Goal: Transaction & Acquisition: Purchase product/service

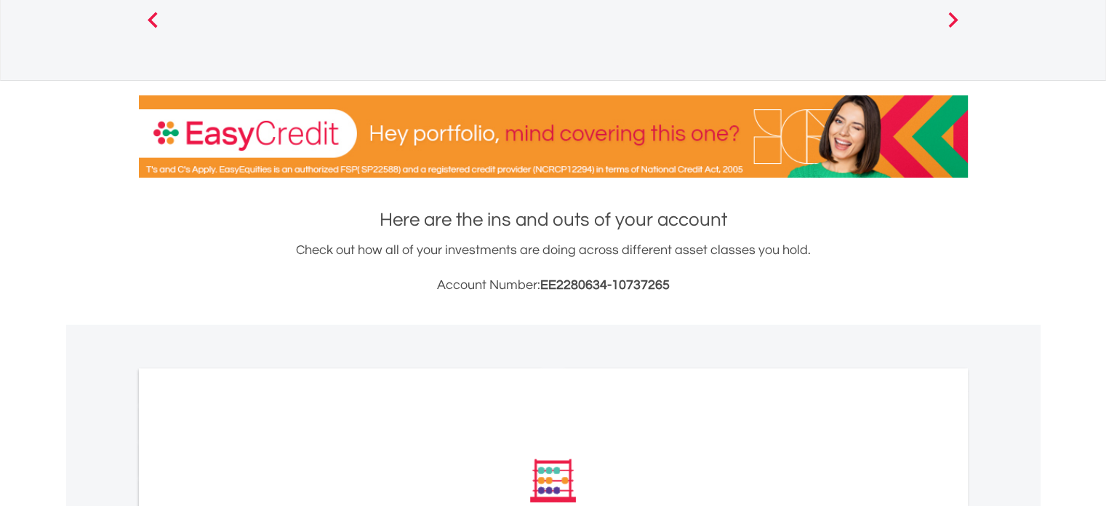
scroll to position [345, 0]
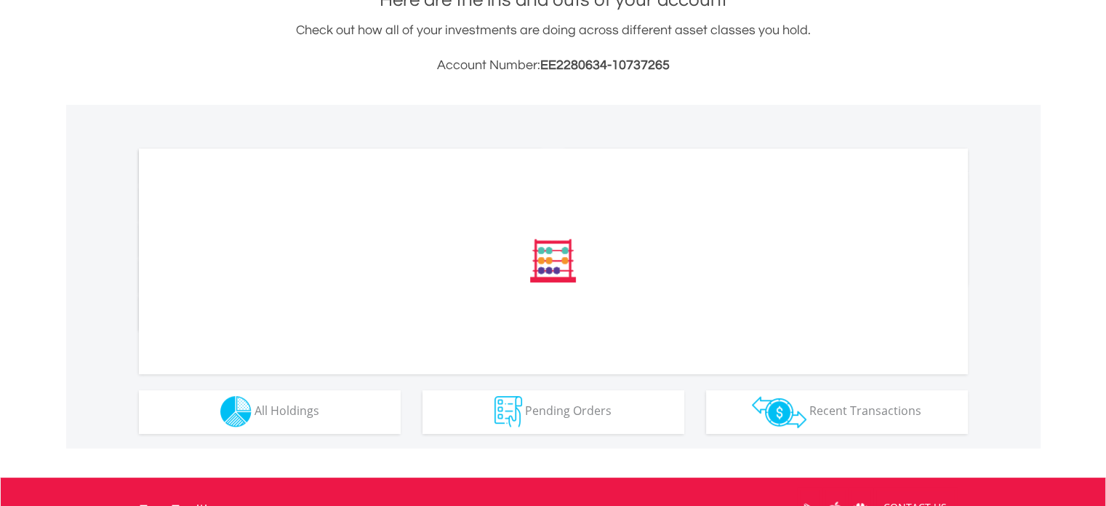
click at [294, 434] on div "﻿ Distribution Current Value Show All" at bounding box center [553, 276] width 975 height 343
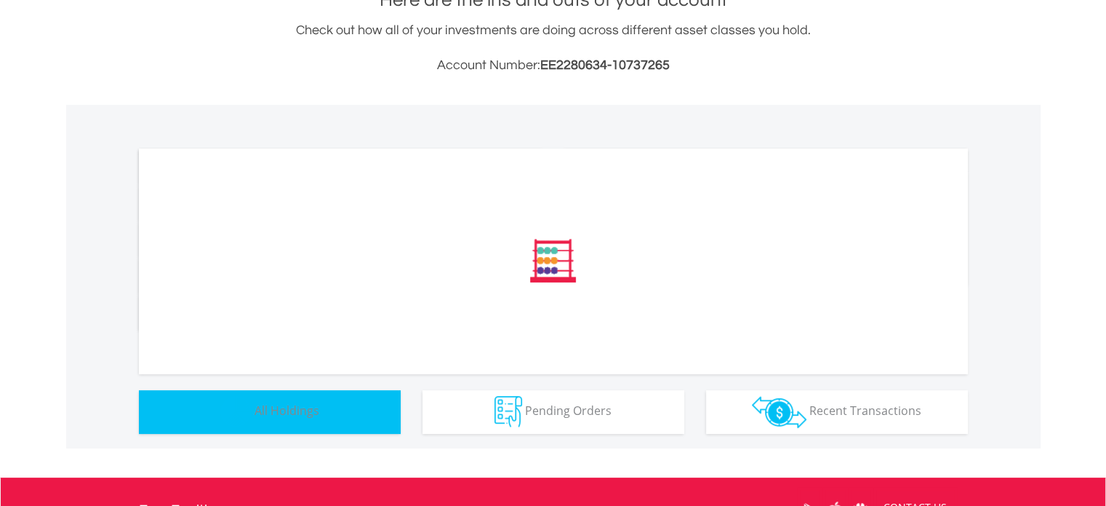
click at [297, 418] on button "Holdings All Holdings" at bounding box center [270, 412] width 262 height 44
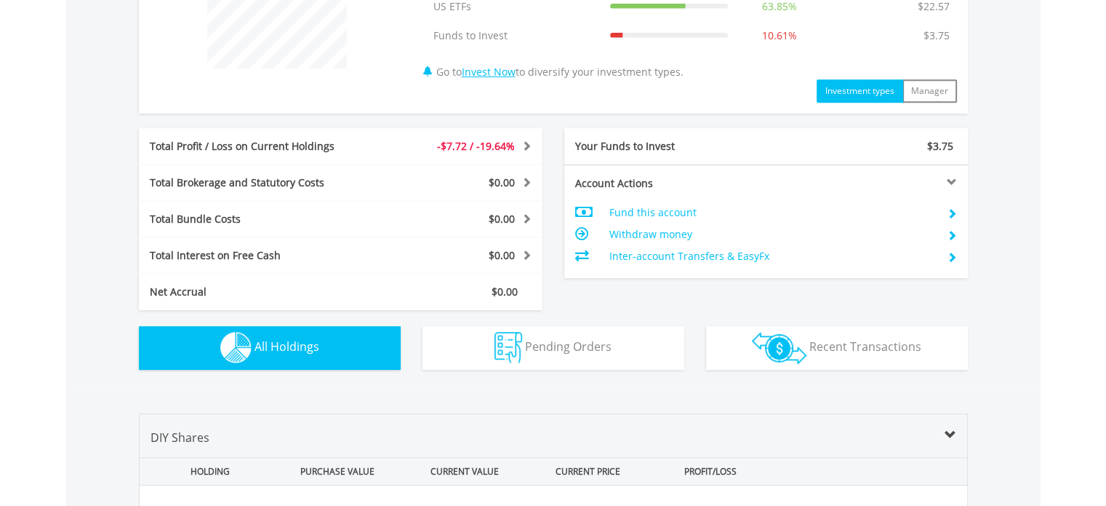
scroll to position [1048, 0]
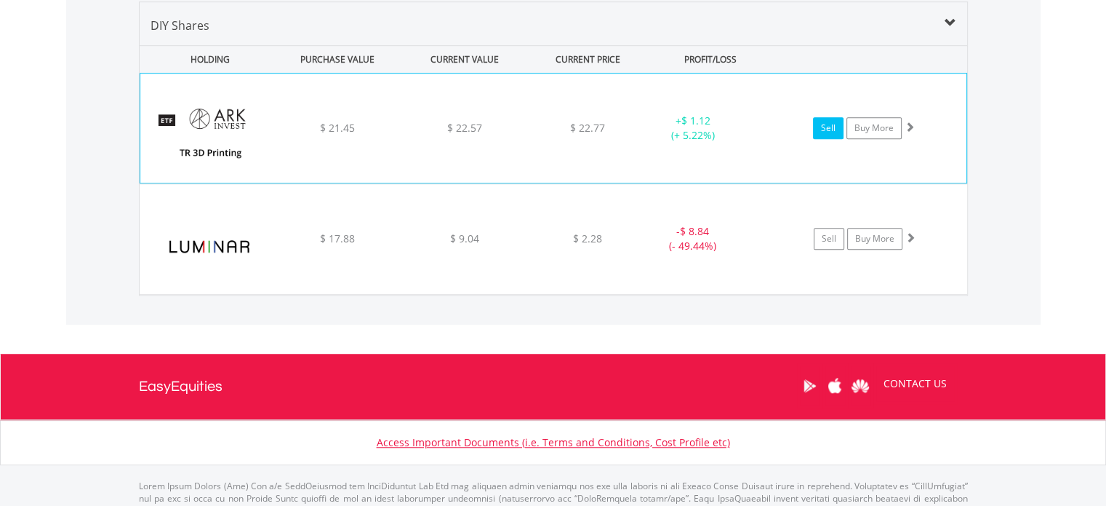
click at [828, 126] on link "Sell" at bounding box center [828, 128] width 31 height 22
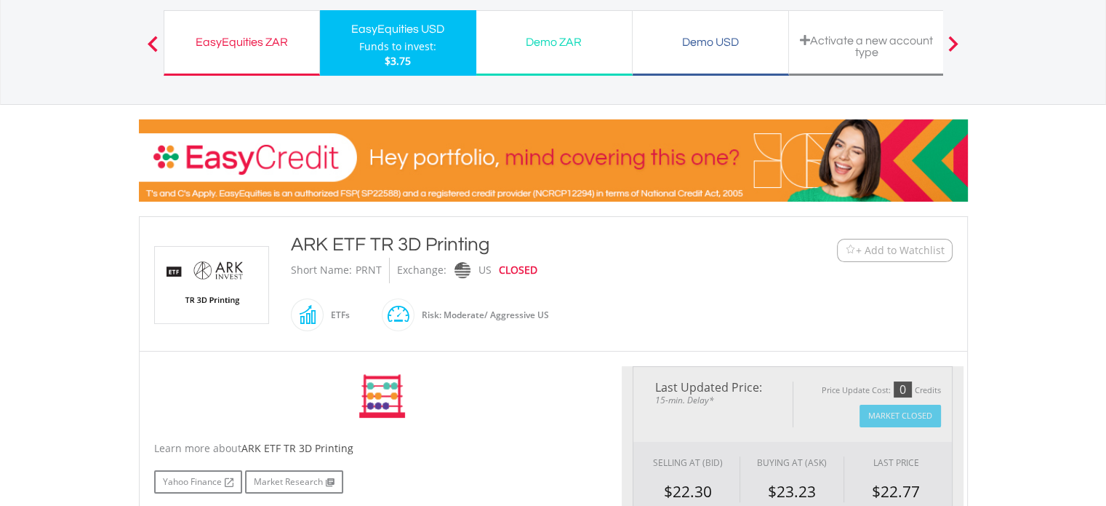
scroll to position [291, 0]
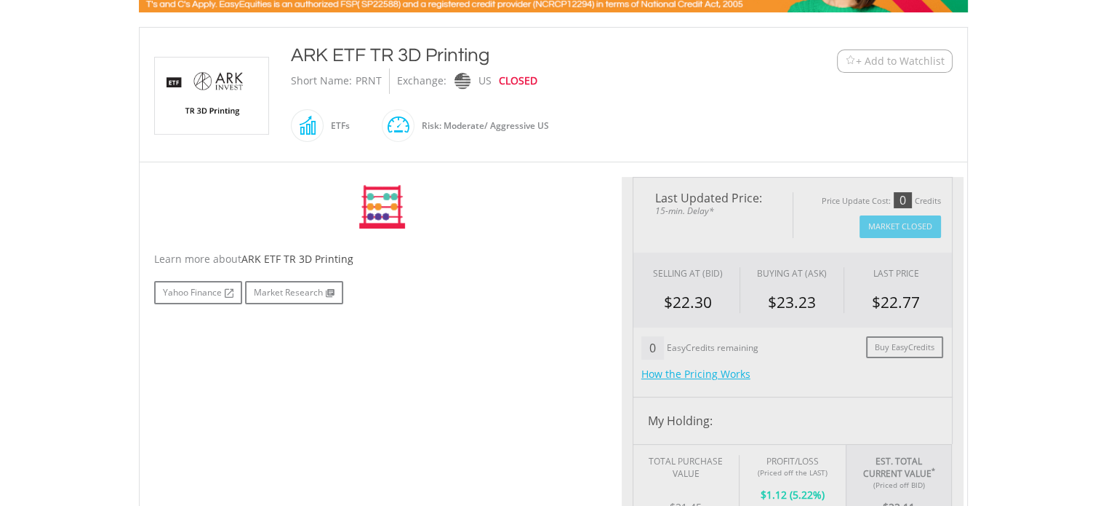
type input "*****"
type input "******"
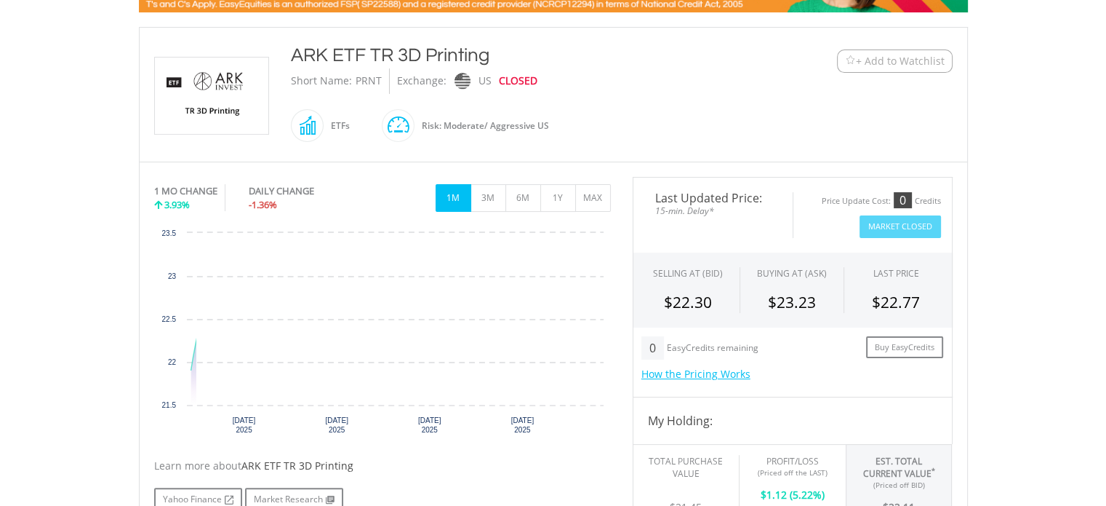
scroll to position [0, 0]
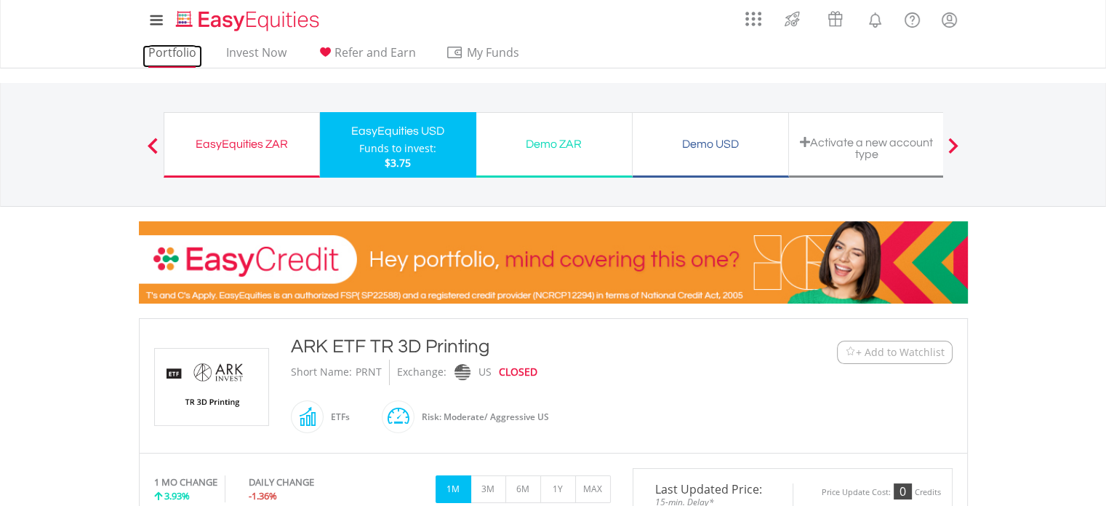
click at [163, 51] on link "Portfolio" at bounding box center [173, 56] width 60 height 23
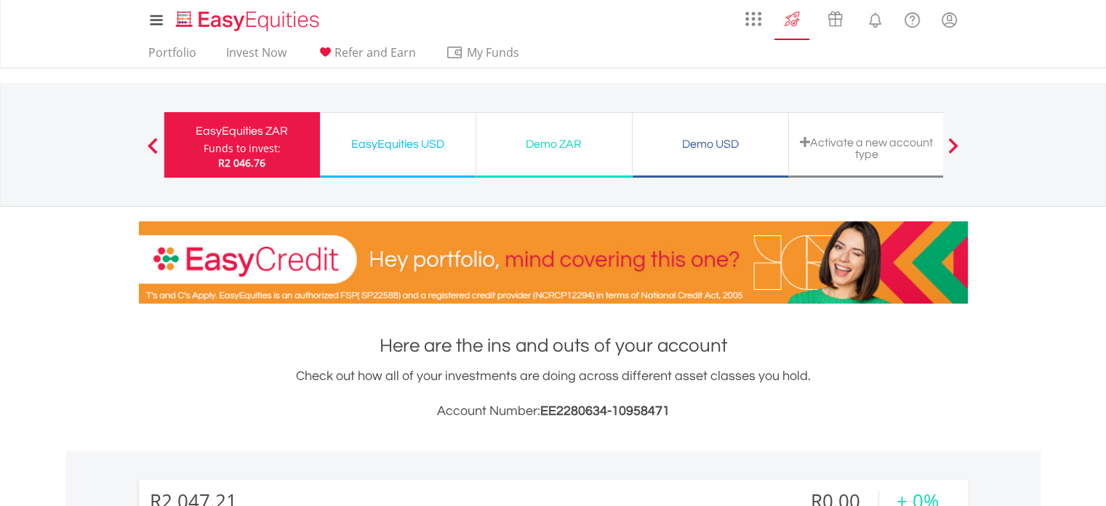
scroll to position [140, 276]
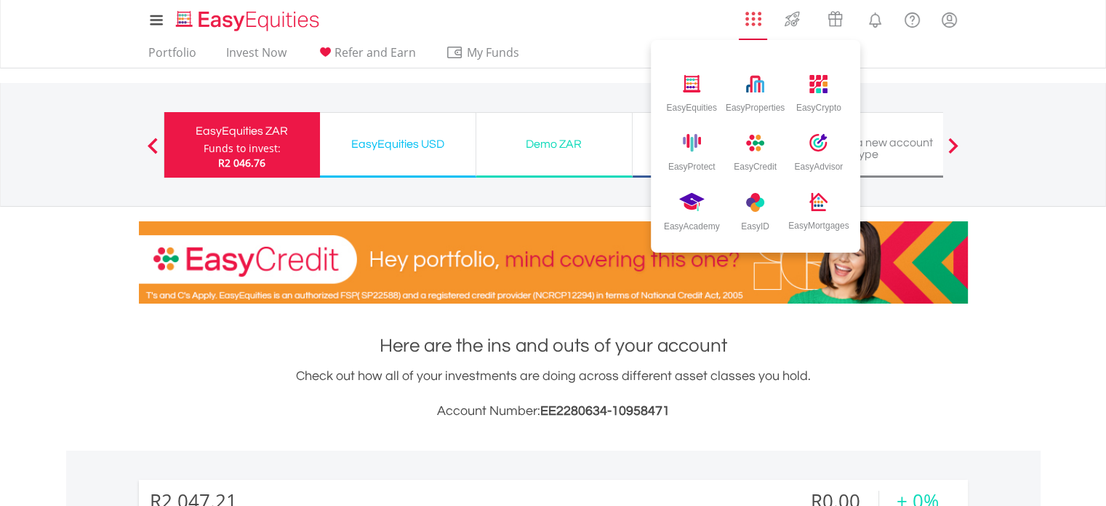
click at [759, 20] on img "AppsGrid" at bounding box center [754, 19] width 16 height 16
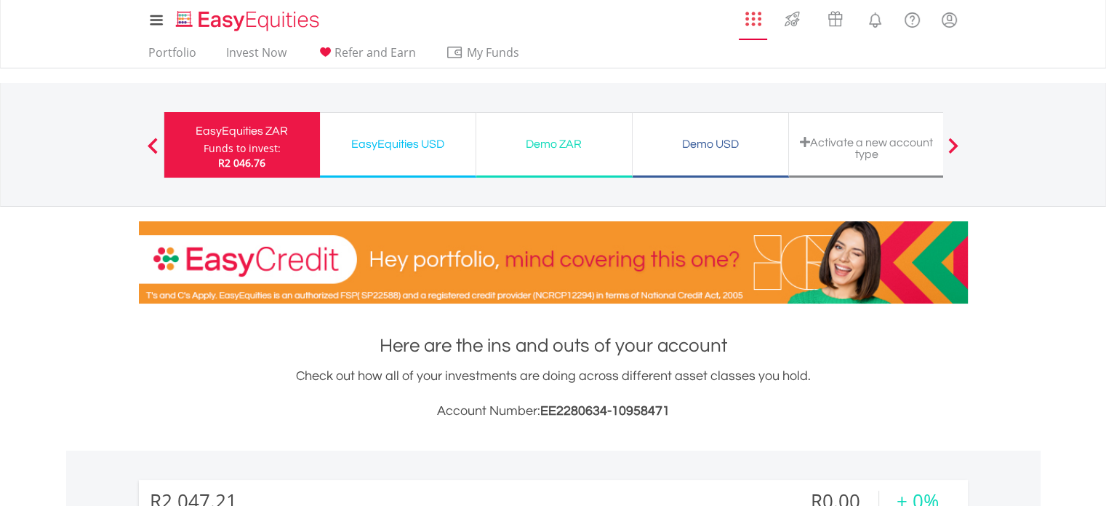
click at [759, 20] on img "AppsGrid" at bounding box center [754, 19] width 16 height 16
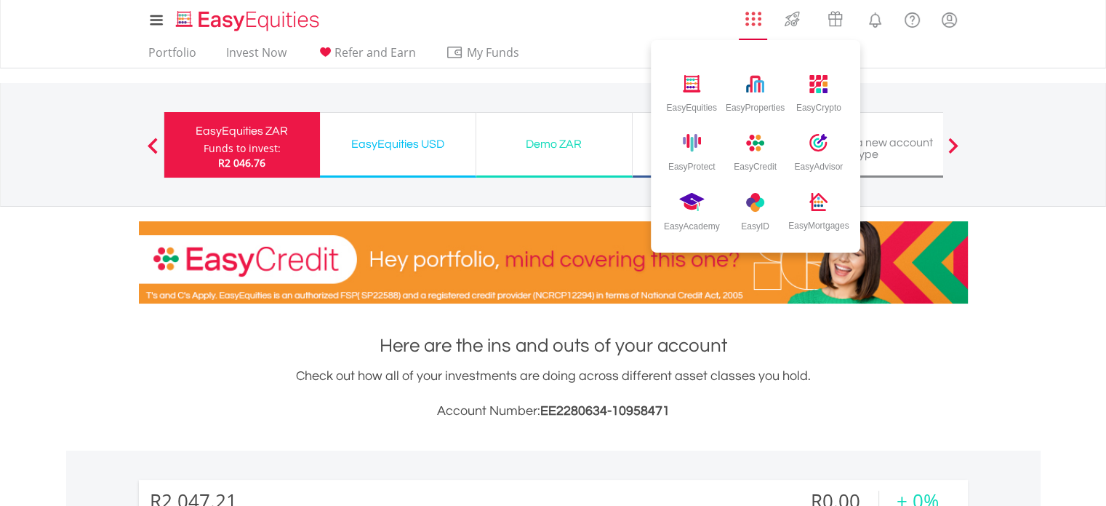
click at [751, 8] on link "AppsGrid" at bounding box center [753, 15] width 35 height 23
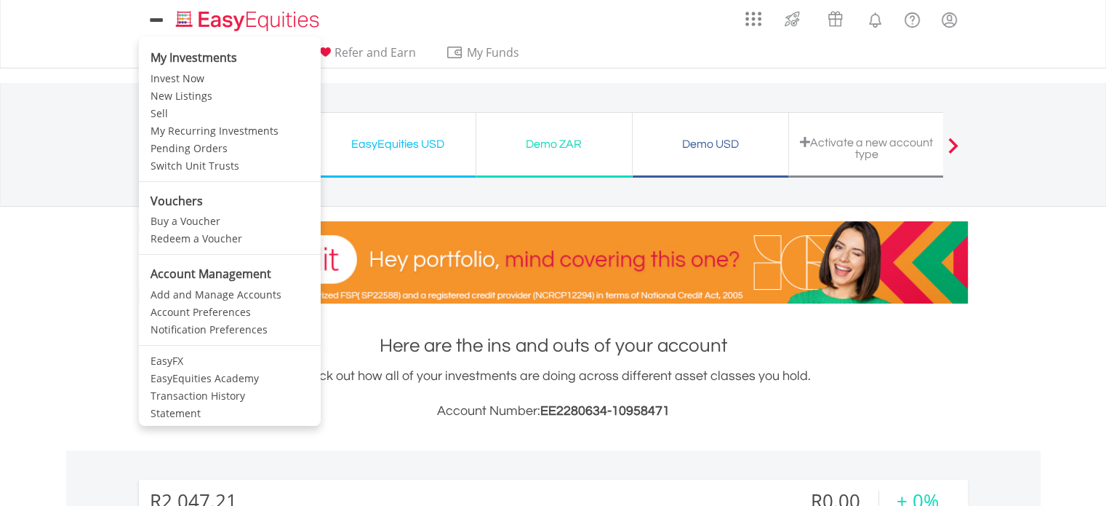
click at [145, 7] on link at bounding box center [156, 20] width 35 height 33
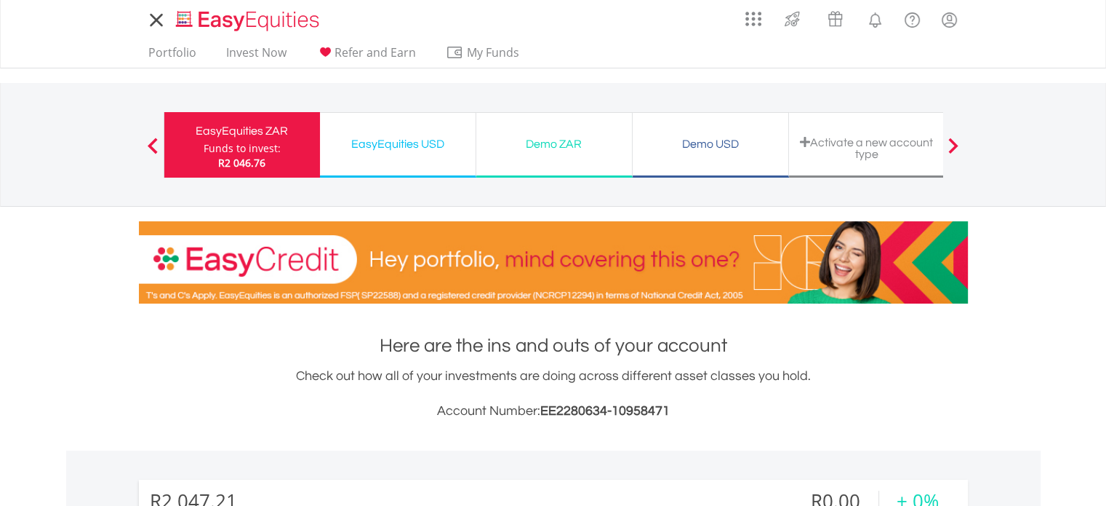
click at [145, 7] on link at bounding box center [156, 20] width 35 height 33
click at [337, 5] on div "My Investments Invest Now New Listings Sell My Recurring Investments Pending Or…" at bounding box center [553, 20] width 829 height 40
click at [271, 62] on link "Invest Now" at bounding box center [256, 56] width 72 height 23
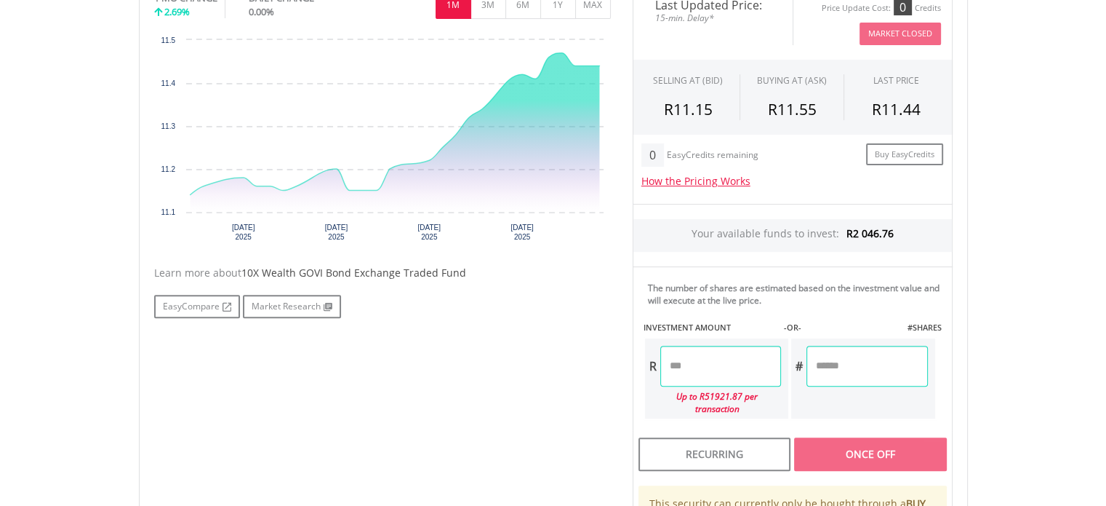
scroll to position [509, 0]
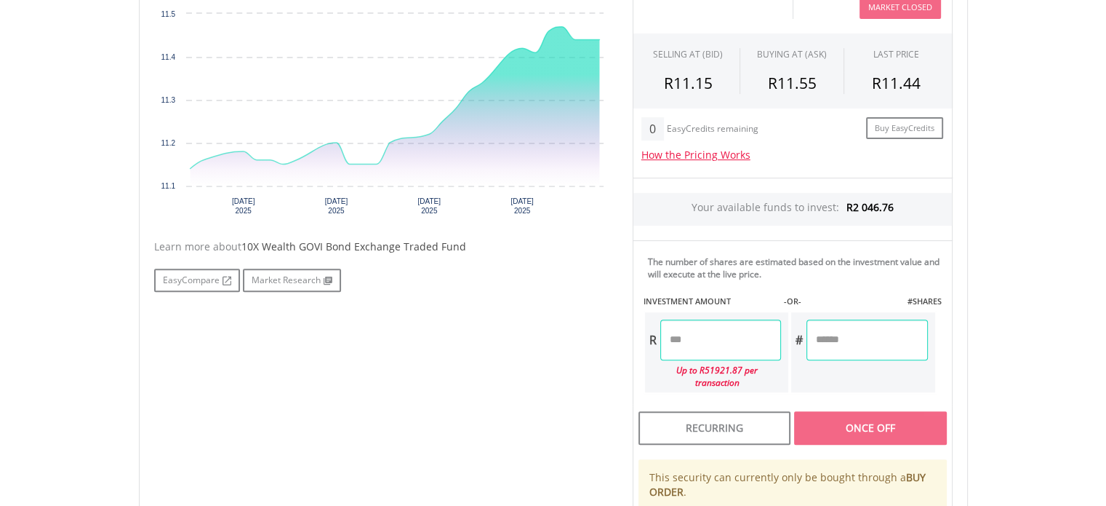
click at [739, 343] on input "number" at bounding box center [720, 339] width 121 height 41
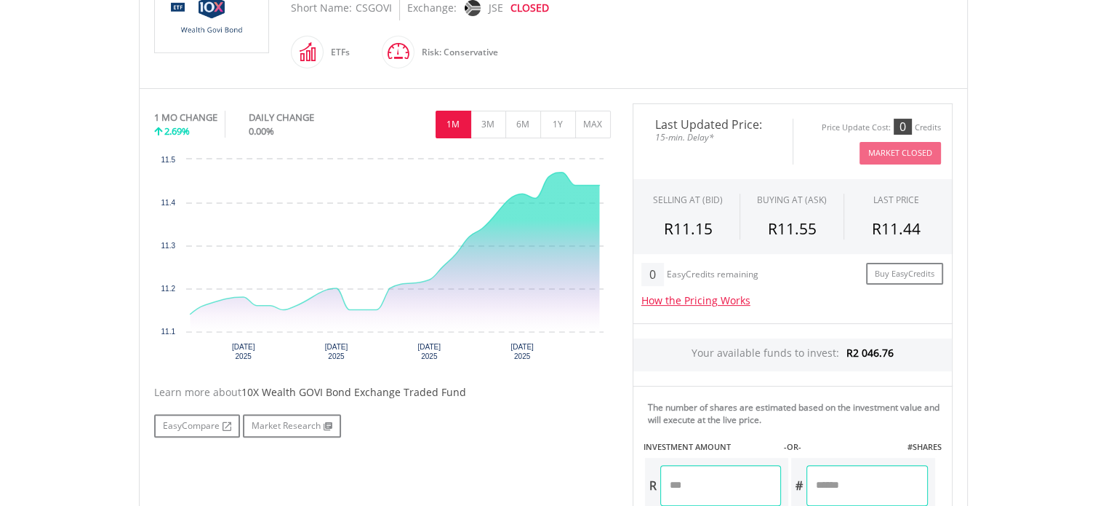
scroll to position [291, 0]
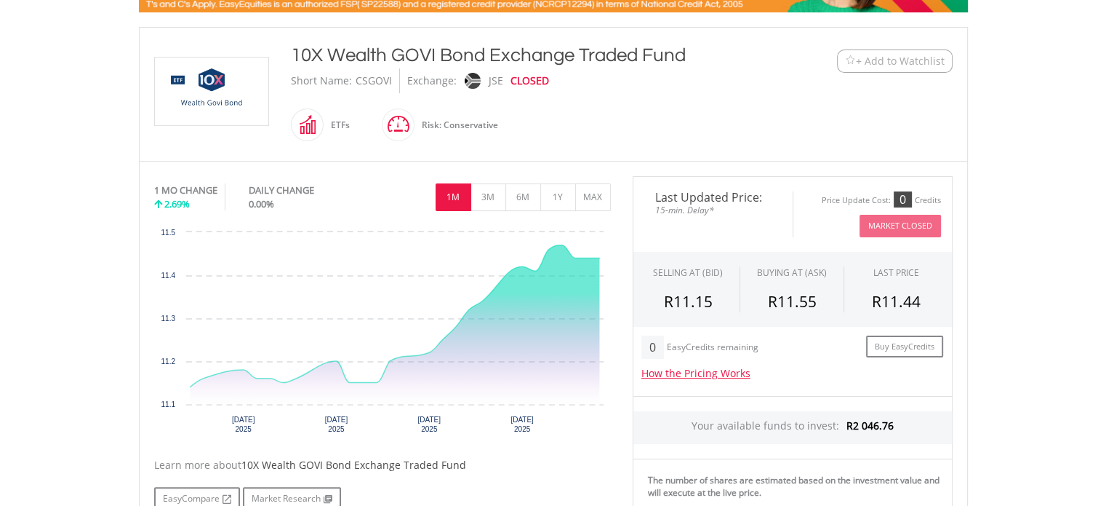
drag, startPoint x: 320, startPoint y: 128, endPoint x: 308, endPoint y: 127, distance: 12.4
click at [324, 128] on span at bounding box center [324, 124] width 0 height 33
click at [324, 127] on span at bounding box center [324, 124] width 0 height 33
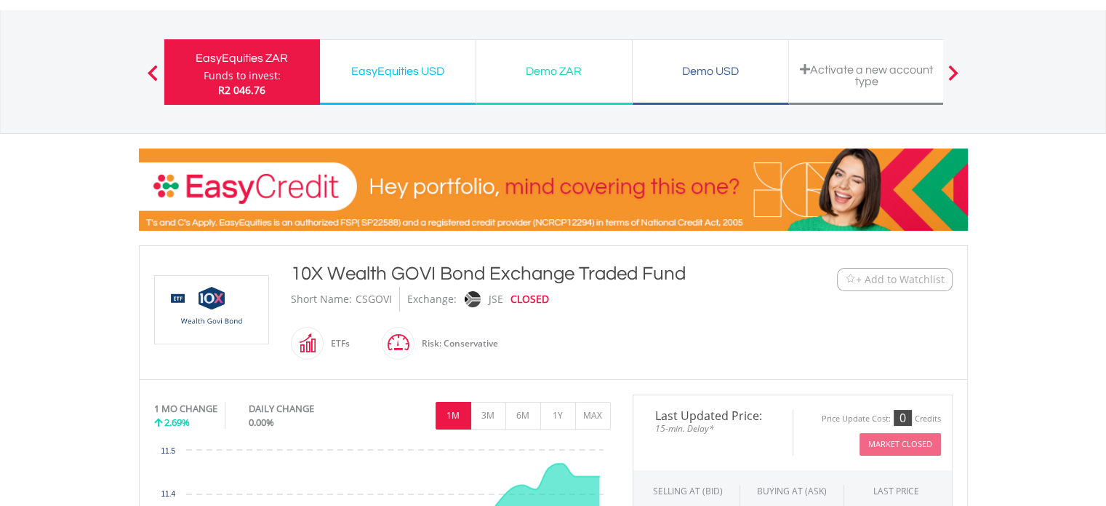
scroll to position [0, 0]
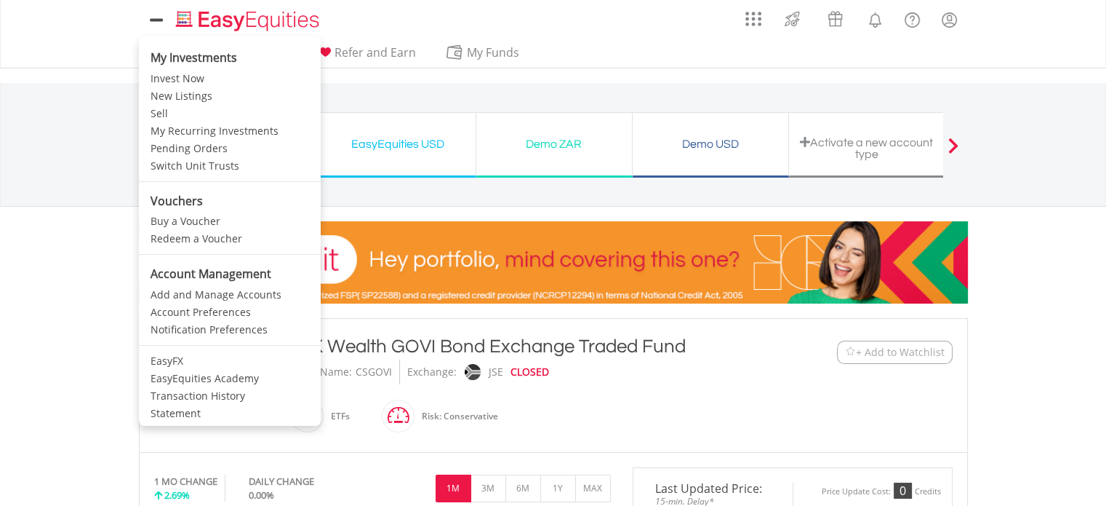
click at [149, 14] on icon at bounding box center [156, 20] width 20 height 18
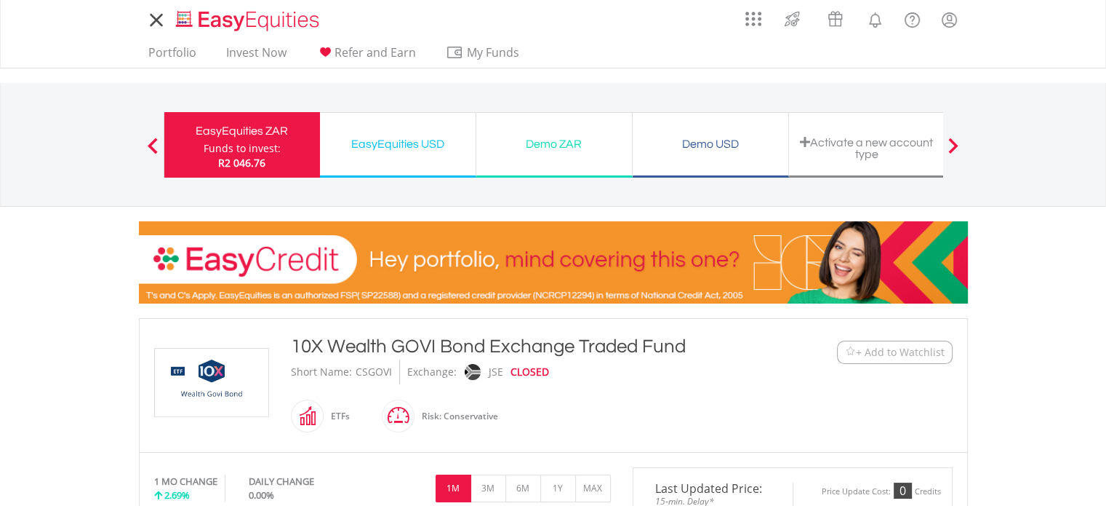
click at [149, 14] on icon at bounding box center [156, 20] width 20 height 18
click at [774, 15] on link at bounding box center [792, 17] width 43 height 27
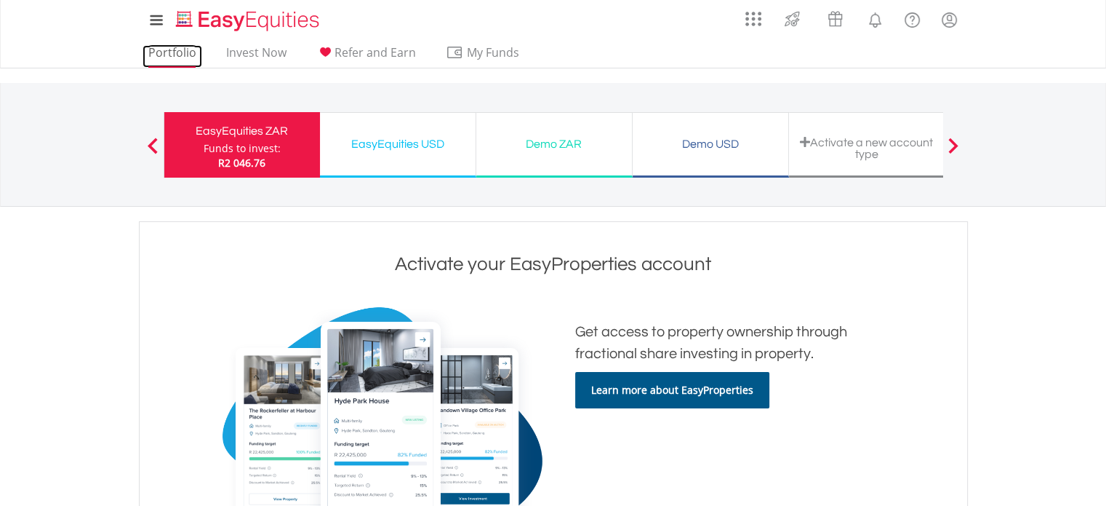
click at [151, 61] on link "Portfolio" at bounding box center [173, 56] width 60 height 23
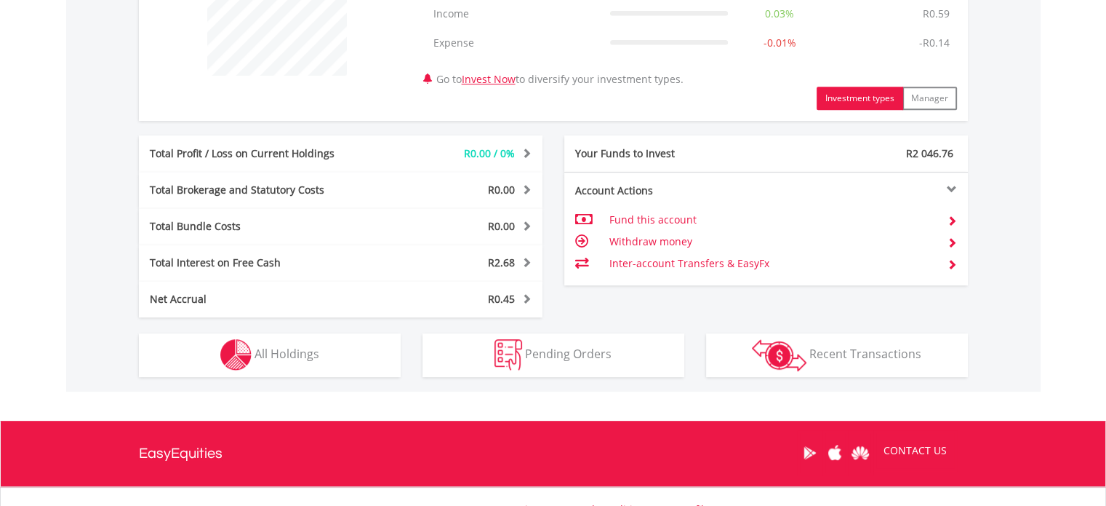
scroll to position [655, 0]
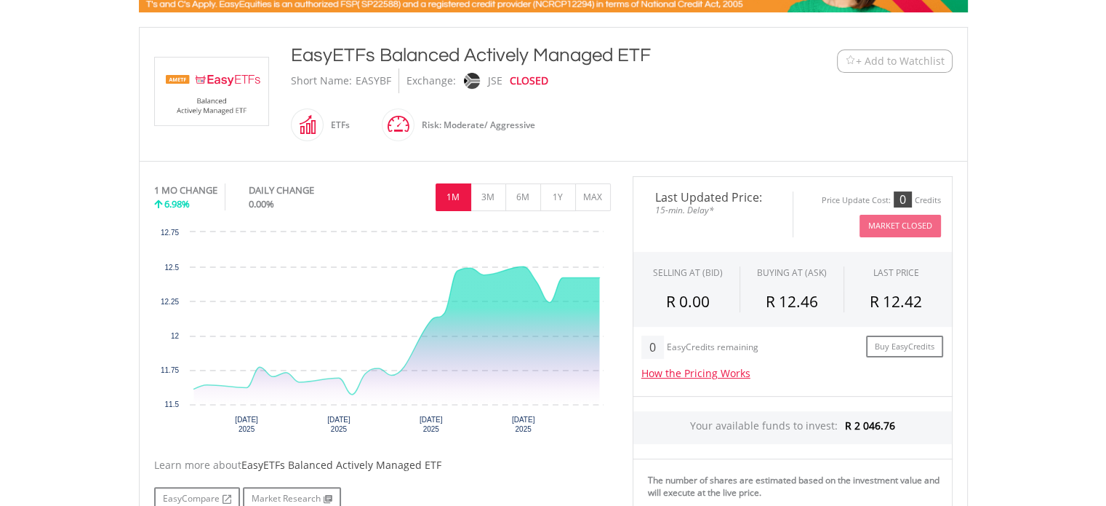
scroll to position [291, 0]
click at [497, 199] on button "3M" at bounding box center [489, 197] width 36 height 28
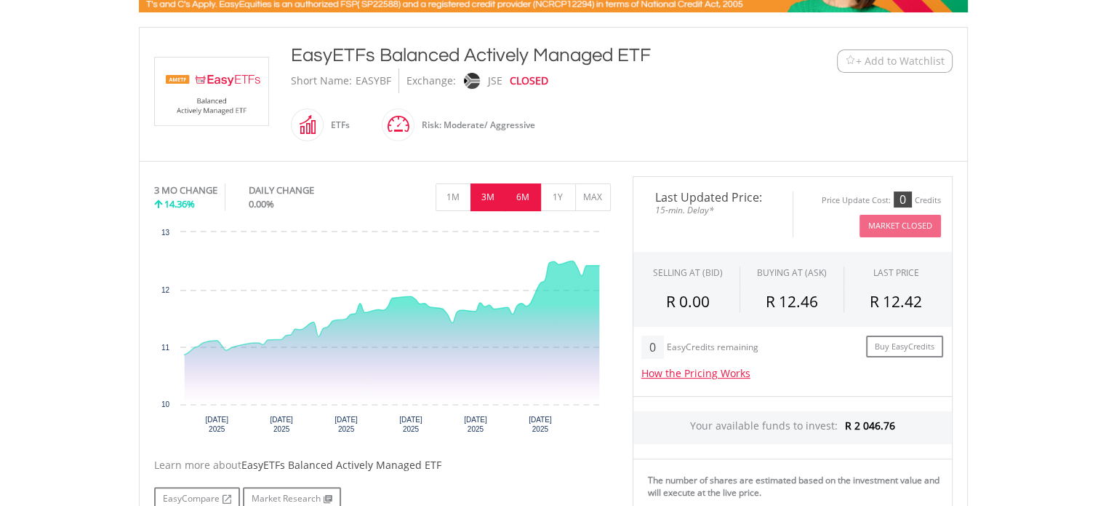
click at [532, 205] on button "6M" at bounding box center [524, 197] width 36 height 28
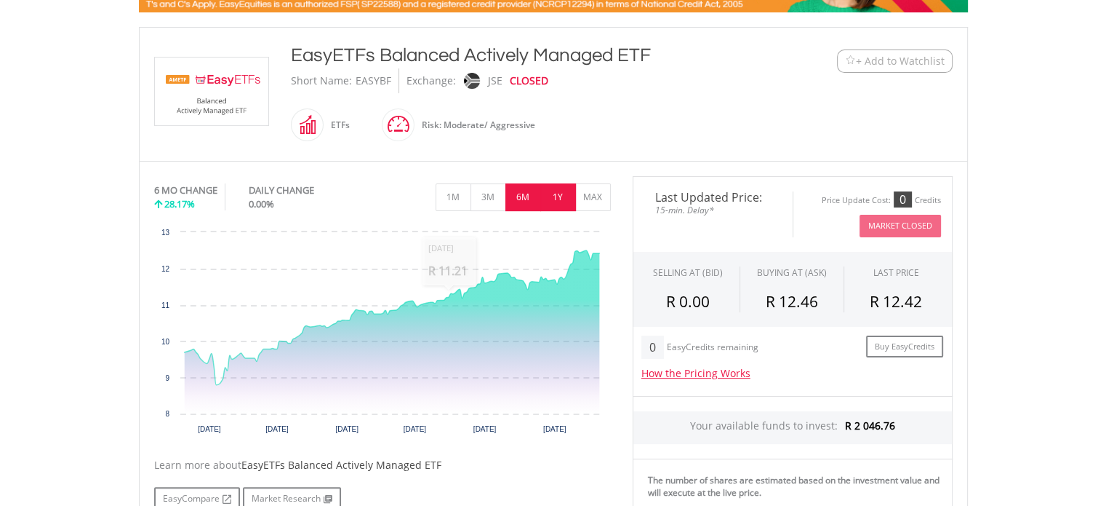
click at [562, 193] on button "1Y" at bounding box center [558, 197] width 36 height 28
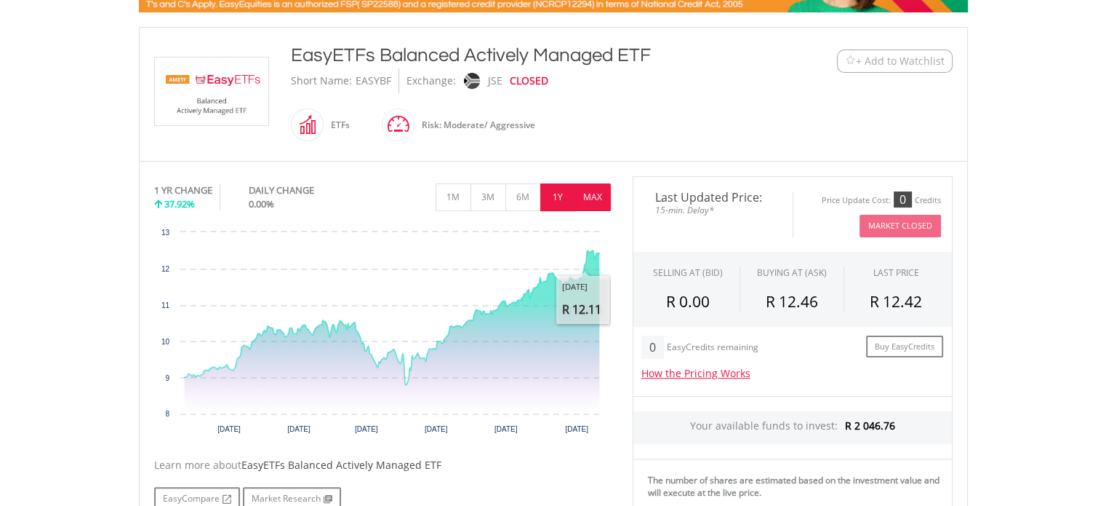
click at [582, 203] on button "MAX" at bounding box center [593, 197] width 36 height 28
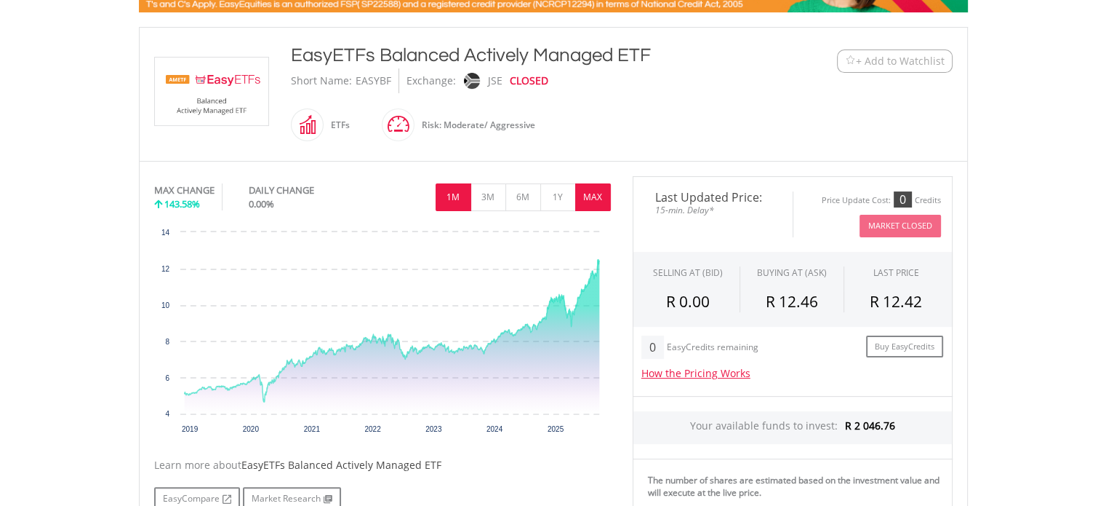
click at [460, 206] on button "1M" at bounding box center [454, 197] width 36 height 28
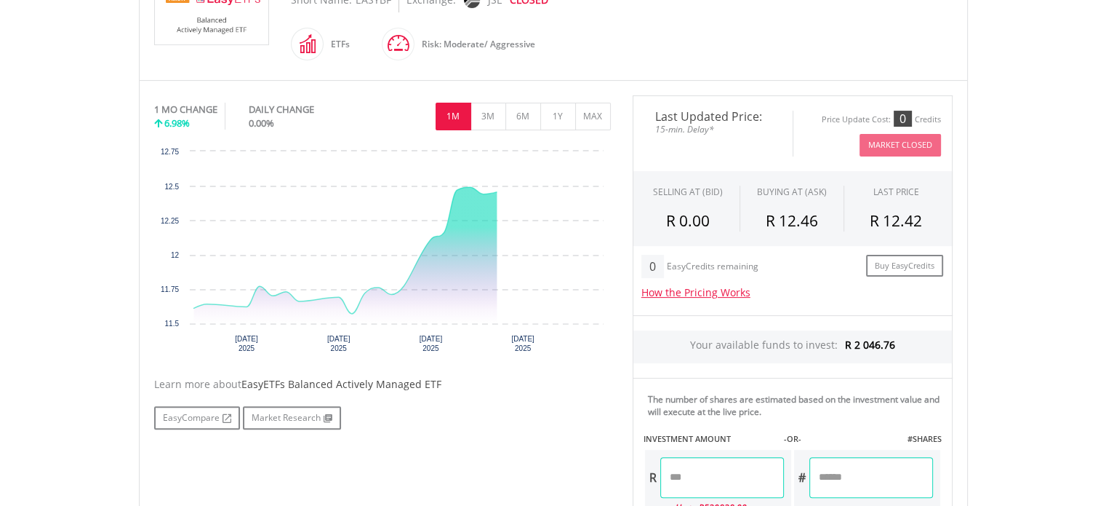
scroll to position [509, 0]
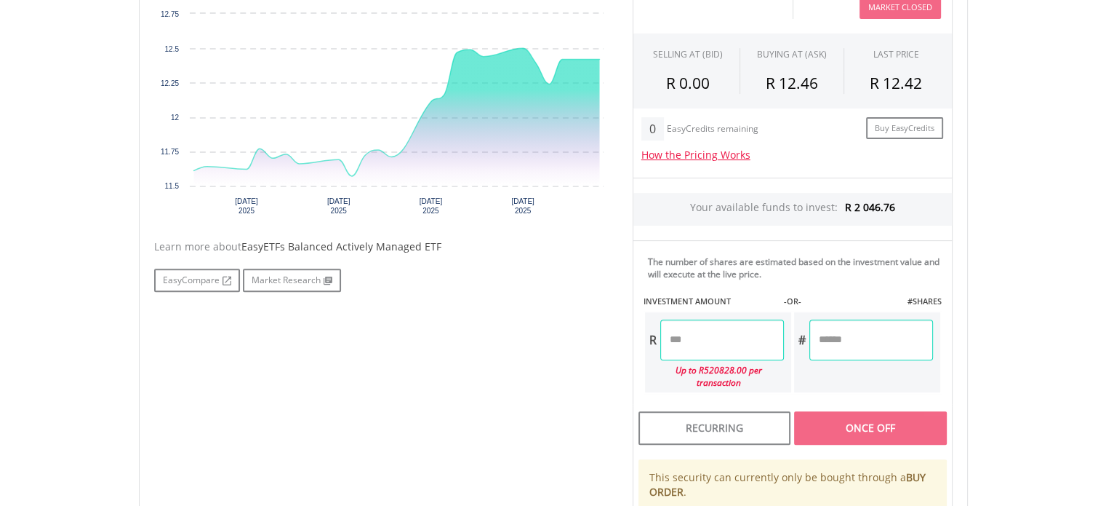
click at [727, 346] on input "number" at bounding box center [722, 339] width 124 height 41
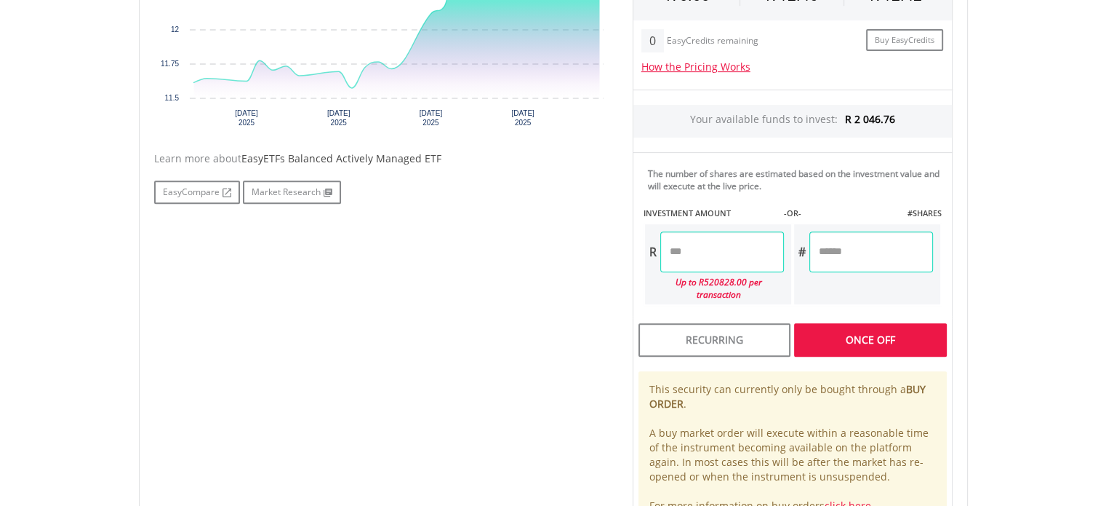
scroll to position [655, 0]
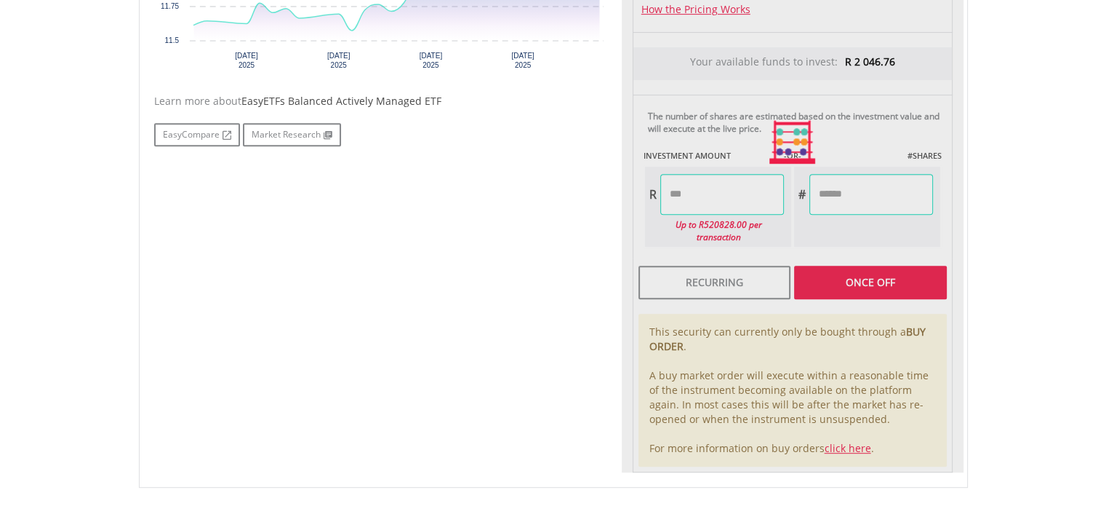
click at [845, 273] on div "Last Updated Price: 15-min. Delay* Price Update Cost: 0 Credits Market Closed S…" at bounding box center [793, 142] width 342 height 660
type input "*******"
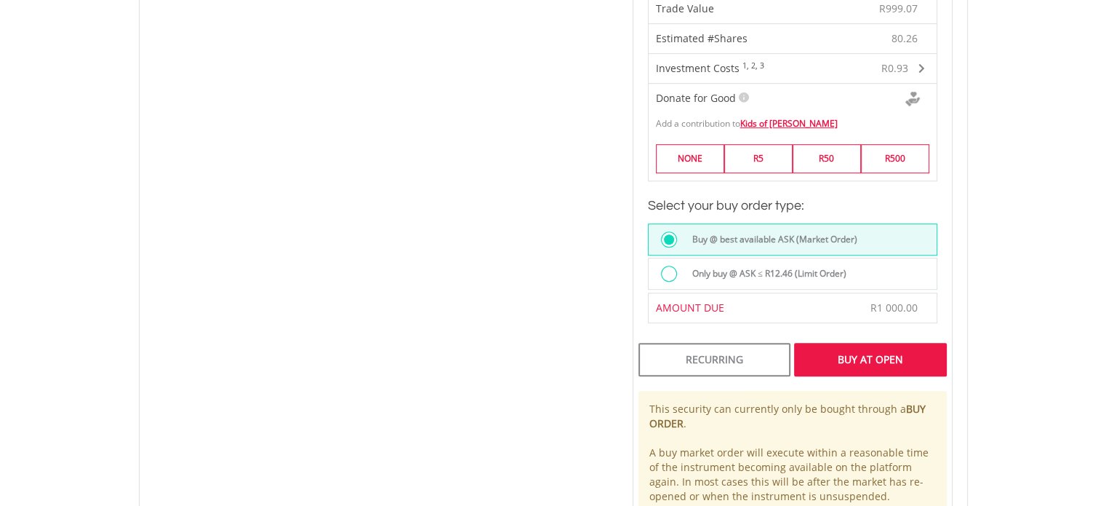
scroll to position [1018, 0]
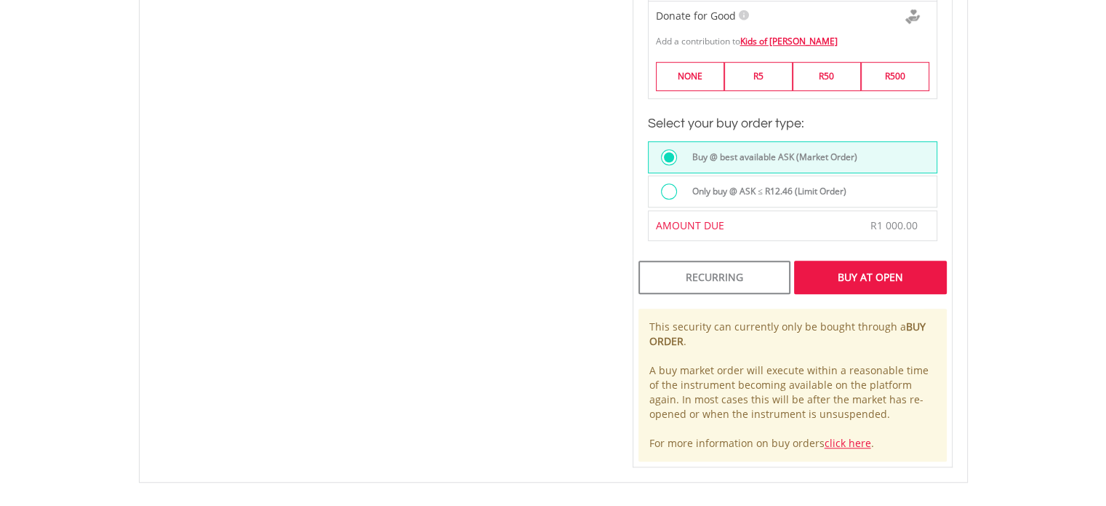
click at [849, 260] on div "Buy At Open" at bounding box center [870, 276] width 152 height 33
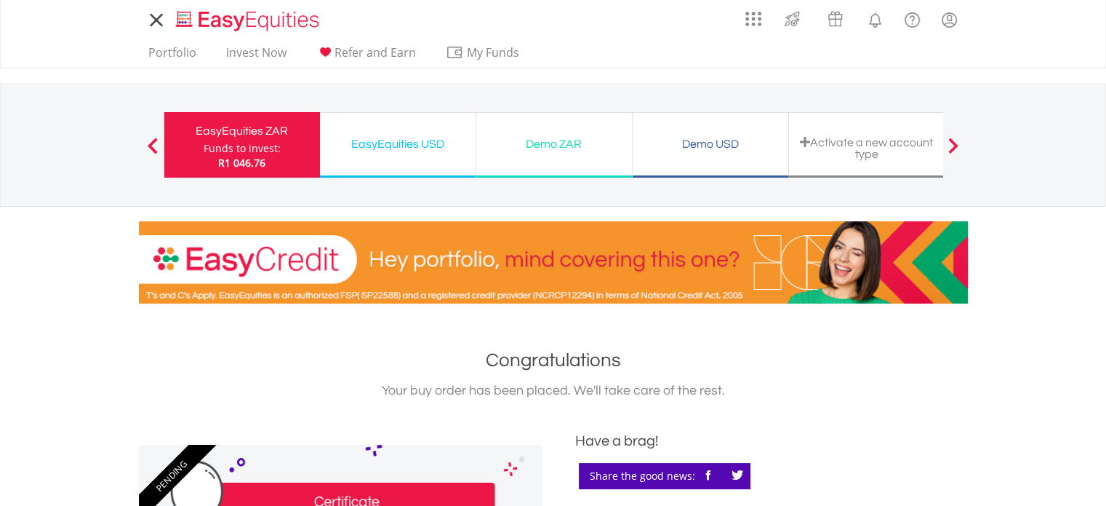
drag, startPoint x: 65, startPoint y: 55, endPoint x: 85, endPoint y: 60, distance: 21.0
click at [65, 55] on nav "My Investments Invest Now New Listings Sell My Recurring Investments Pending Or…" at bounding box center [553, 34] width 1106 height 68
click at [185, 55] on link "Portfolio" at bounding box center [173, 56] width 60 height 23
